Goal: Transaction & Acquisition: Subscribe to service/newsletter

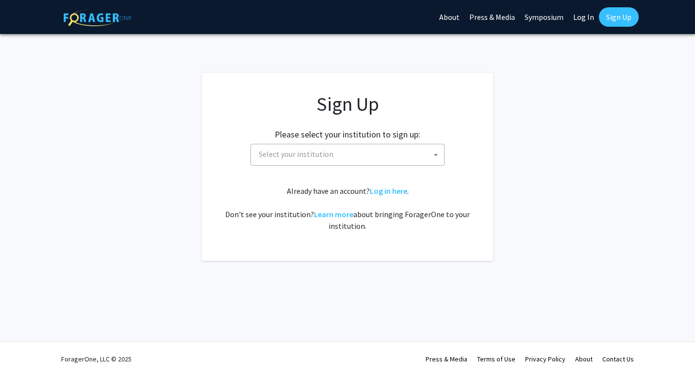
click at [343, 160] on span "Select your institution" at bounding box center [349, 154] width 189 height 20
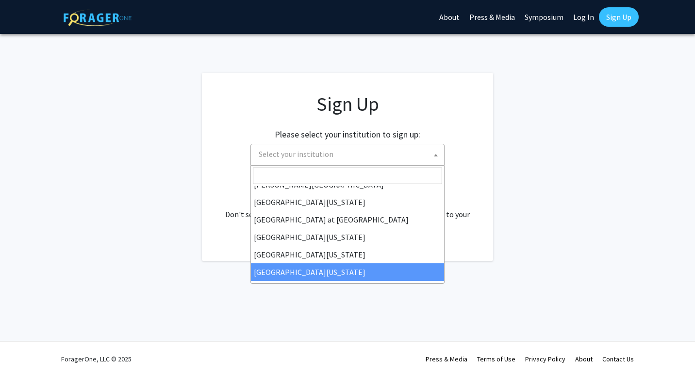
scroll to position [340, 0]
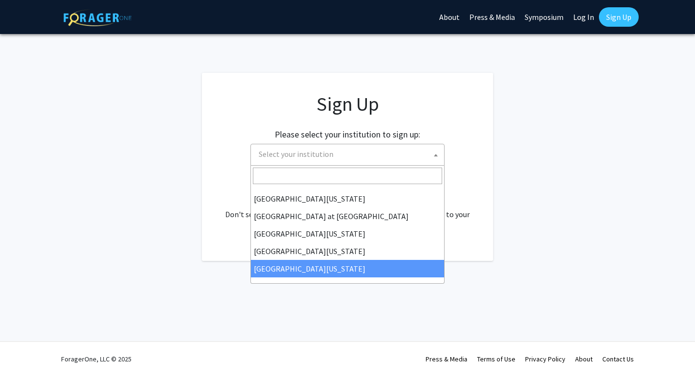
select select "33"
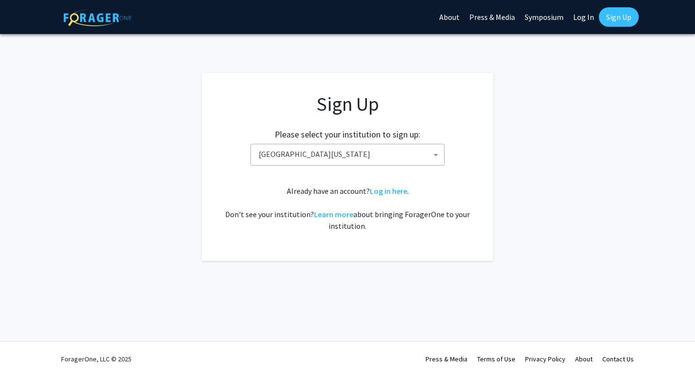
click at [388, 149] on span "[GEOGRAPHIC_DATA][US_STATE]" at bounding box center [349, 154] width 189 height 20
click at [623, 17] on link "Sign Up" at bounding box center [619, 16] width 40 height 19
click at [326, 153] on span "[GEOGRAPHIC_DATA][US_STATE]" at bounding box center [349, 154] width 189 height 20
click at [608, 16] on link "Sign Up" at bounding box center [619, 16] width 40 height 19
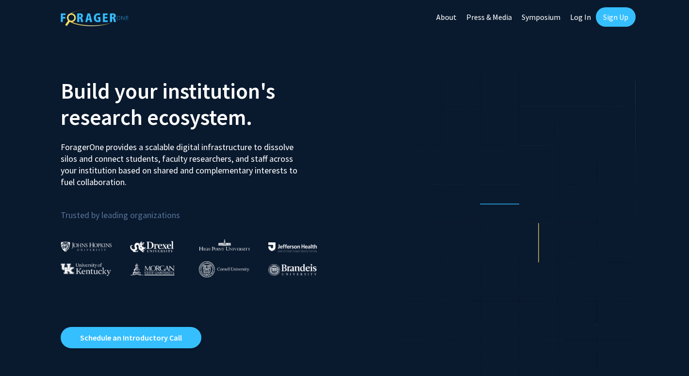
click at [620, 14] on link "Sign Up" at bounding box center [616, 16] width 40 height 19
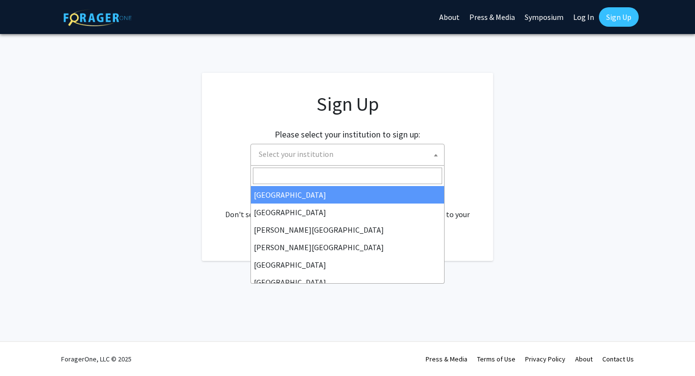
click at [393, 154] on span "Select your institution" at bounding box center [349, 154] width 189 height 20
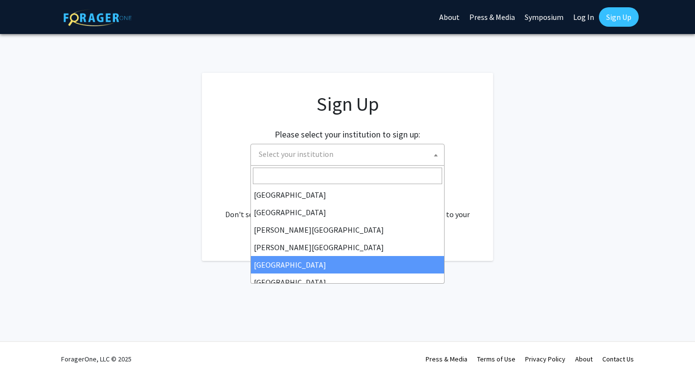
scroll to position [340, 0]
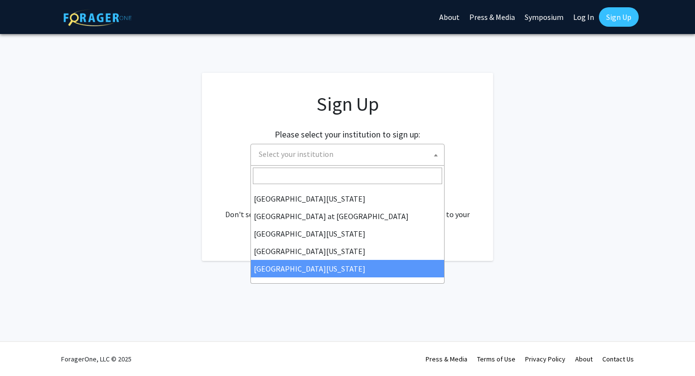
select select "33"
